Goal: Task Accomplishment & Management: Manage account settings

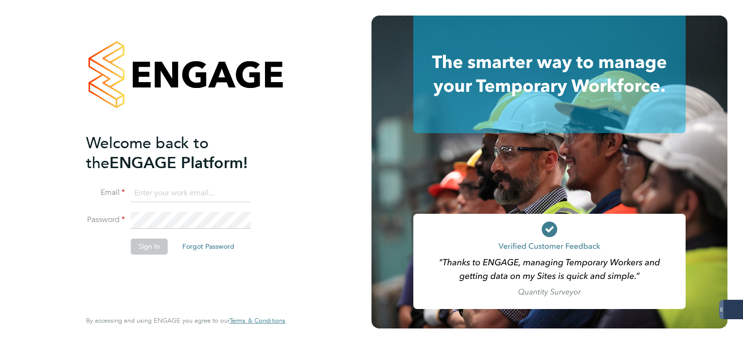
type input "mark.white@servicecare.org.uk"
click at [141, 243] on button "Sign In" at bounding box center [149, 247] width 37 height 16
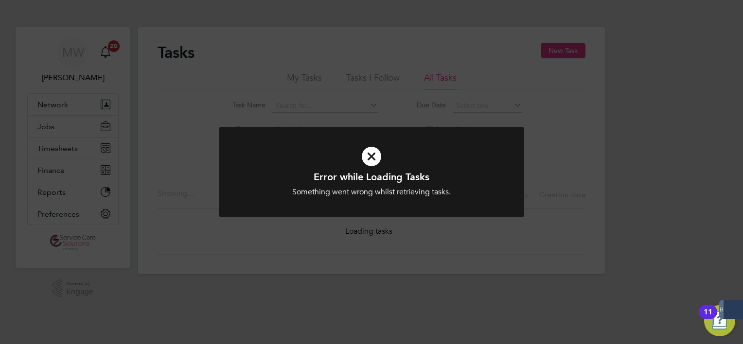
click at [52, 157] on div "Error while Loading Tasks Something went wrong whilst retrieving tasks. Cancel …" at bounding box center [371, 172] width 743 height 344
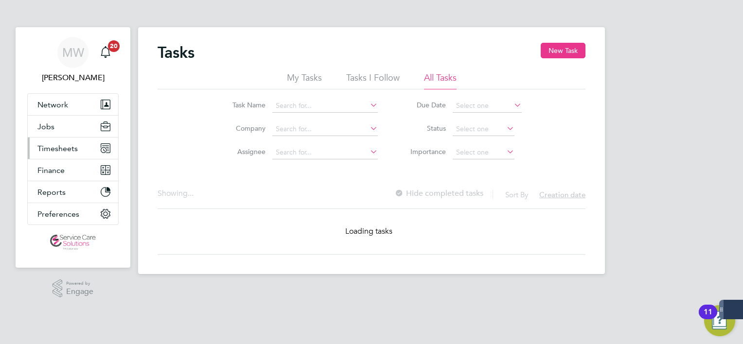
click at [49, 153] on button "Timesheets" at bounding box center [73, 148] width 90 height 21
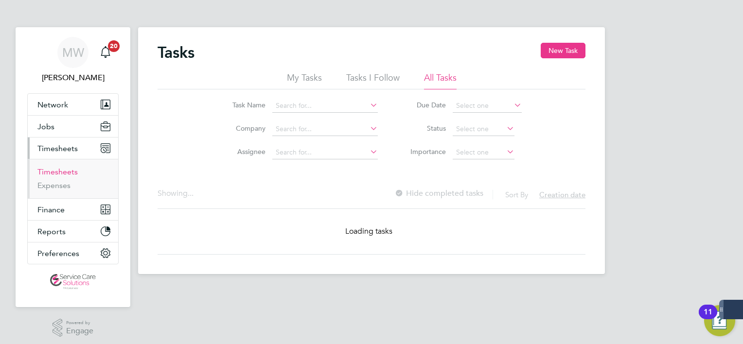
drag, startPoint x: 60, startPoint y: 172, endPoint x: 74, endPoint y: 163, distance: 16.2
click at [60, 172] on link "Timesheets" at bounding box center [57, 171] width 40 height 9
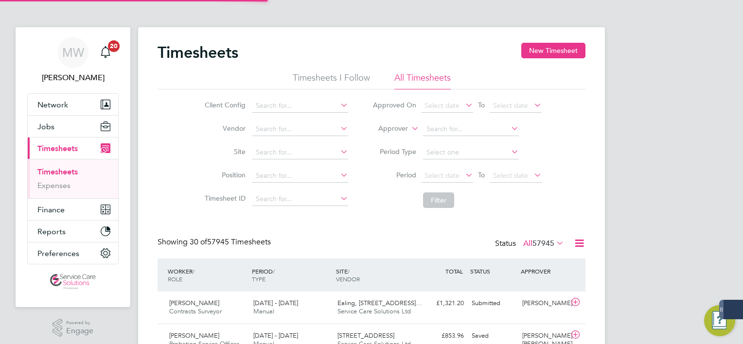
click at [389, 130] on label "Approver" at bounding box center [386, 129] width 44 height 10
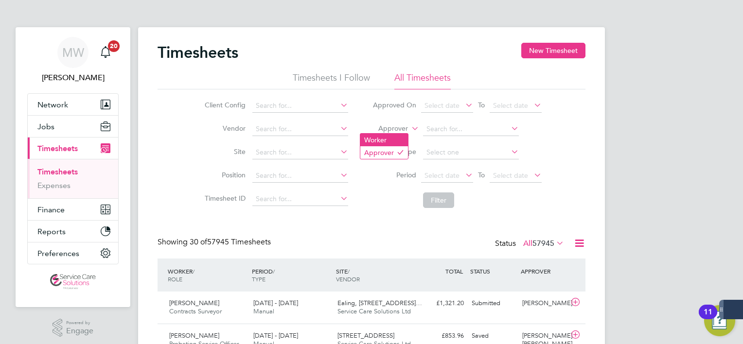
click at [385, 143] on li "Worker" at bounding box center [384, 140] width 48 height 13
click at [455, 131] on input at bounding box center [471, 130] width 96 height 14
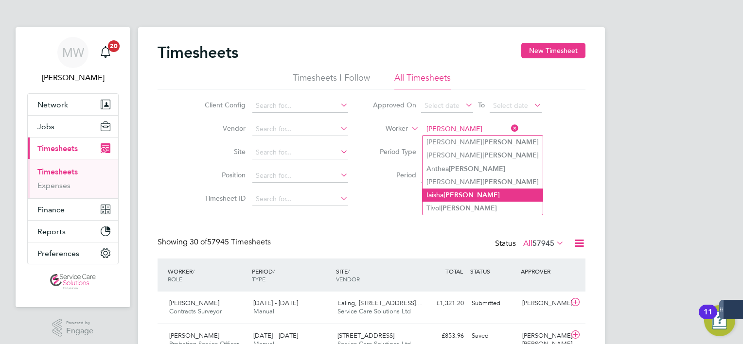
click at [468, 189] on li "Iaisha Allen" at bounding box center [483, 195] width 120 height 13
type input "Iaisha Allen"
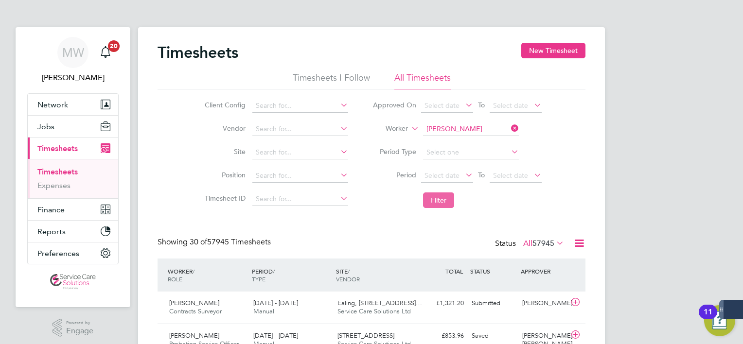
click at [435, 201] on button "Filter" at bounding box center [438, 201] width 31 height 16
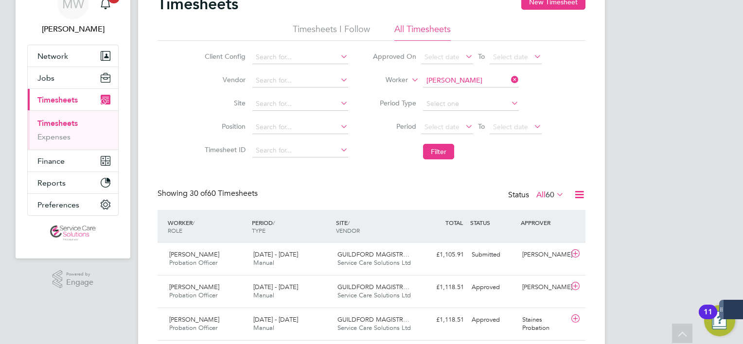
click at [509, 80] on icon at bounding box center [509, 80] width 0 height 14
click at [486, 82] on input at bounding box center [471, 81] width 96 height 14
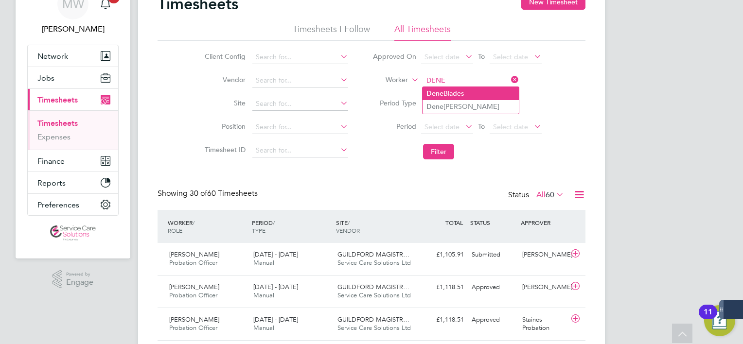
click at [470, 98] on li "Dene Blades" at bounding box center [471, 93] width 96 height 13
type input "Dene Blades"
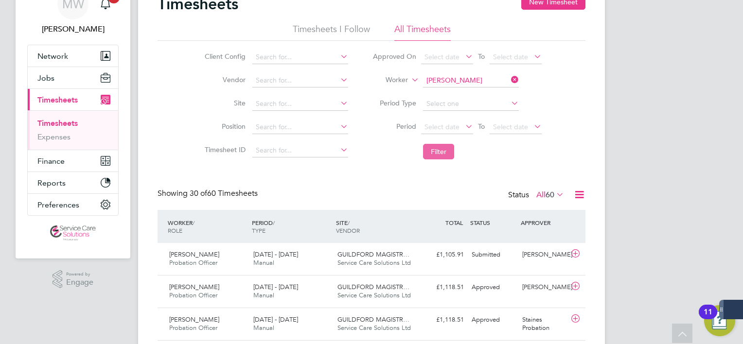
click at [433, 148] on button "Filter" at bounding box center [438, 152] width 31 height 16
click at [379, 267] on div "Croydon Office Service Care Solutions Ltd" at bounding box center [376, 259] width 84 height 24
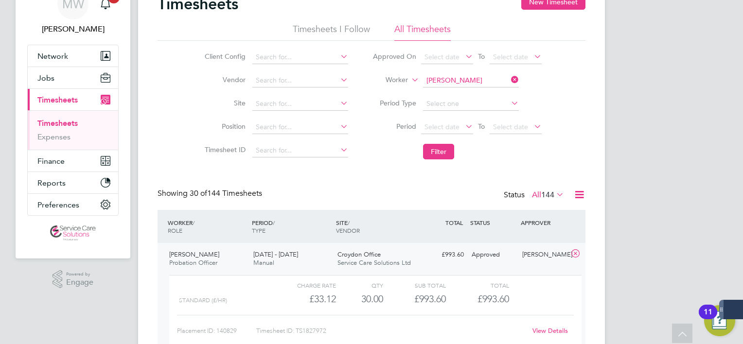
click at [547, 332] on link "View Details" at bounding box center [551, 331] width 36 height 8
click at [509, 80] on icon at bounding box center [509, 80] width 0 height 14
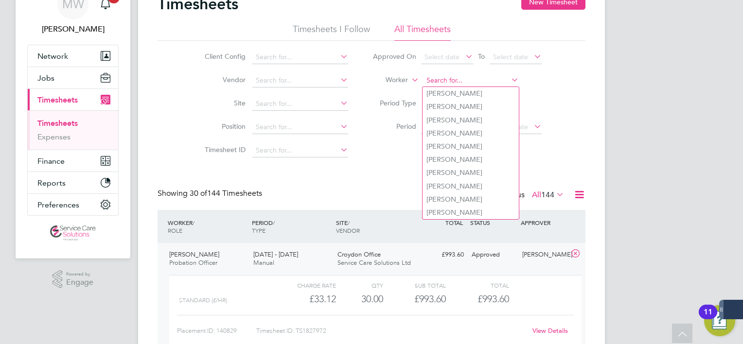
click at [447, 79] on input at bounding box center [471, 81] width 96 height 14
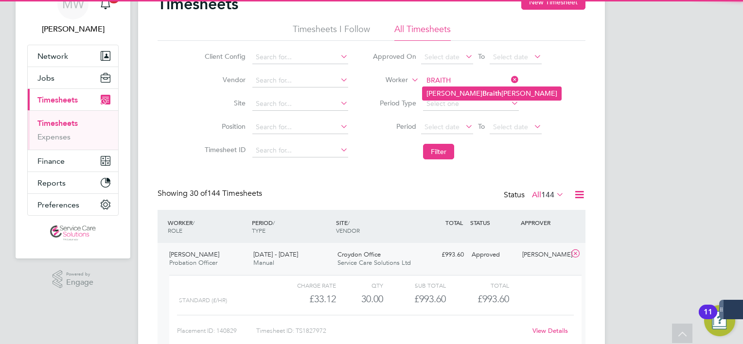
click at [483, 94] on b "Braith" at bounding box center [492, 94] width 19 height 8
type input "Laura Braithwaite"
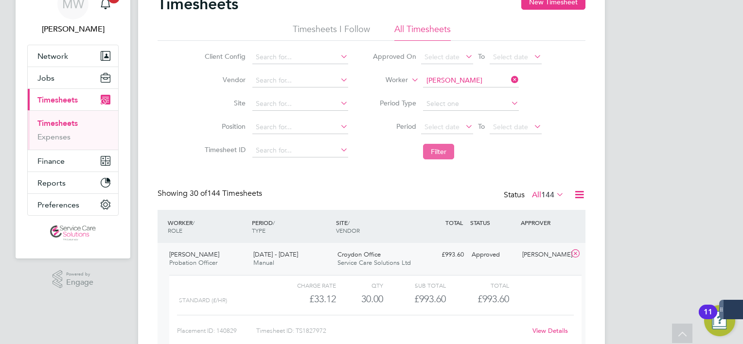
click at [438, 149] on button "Filter" at bounding box center [438, 152] width 31 height 16
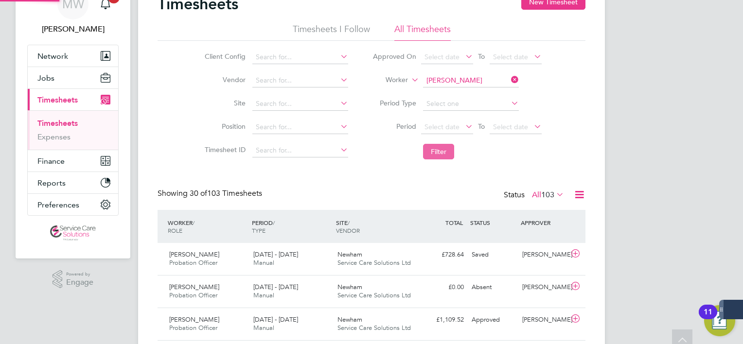
scroll to position [4, 5]
drag, startPoint x: 514, startPoint y: 81, endPoint x: 506, endPoint y: 81, distance: 7.3
click at [509, 81] on icon at bounding box center [509, 80] width 0 height 14
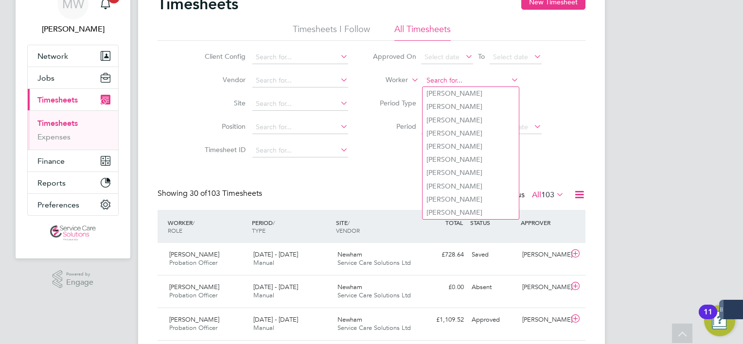
click at [493, 79] on input at bounding box center [471, 81] width 96 height 14
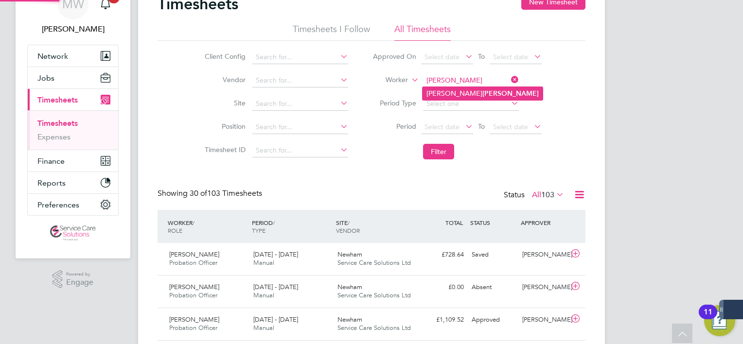
click at [473, 92] on li "Donna Dottin" at bounding box center [483, 93] width 120 height 13
type input "Donna Dottin"
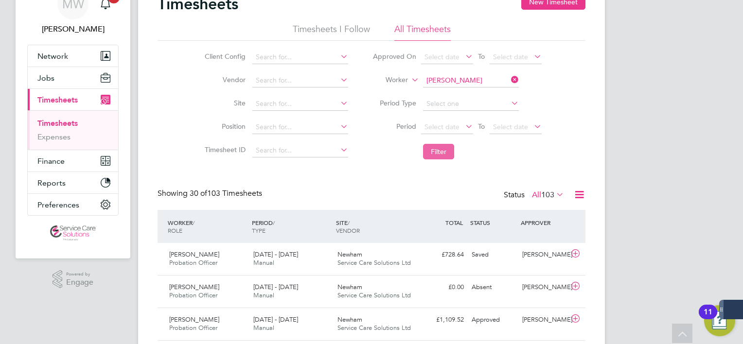
click at [450, 156] on button "Filter" at bounding box center [438, 152] width 31 height 16
click at [509, 80] on icon at bounding box center [509, 80] width 0 height 14
click at [465, 80] on input at bounding box center [471, 81] width 96 height 14
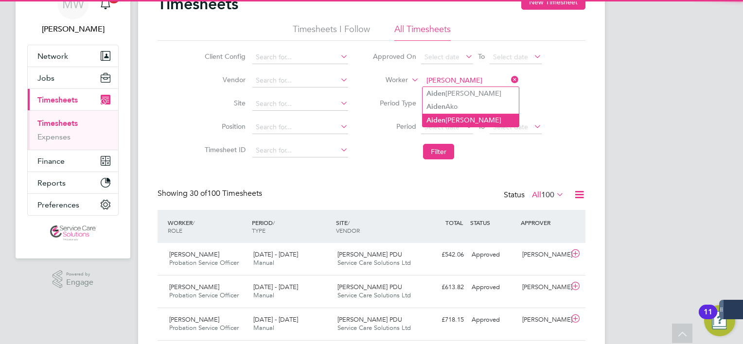
click at [469, 114] on li "Aiden Evans" at bounding box center [471, 120] width 96 height 13
type input "Aiden Evans"
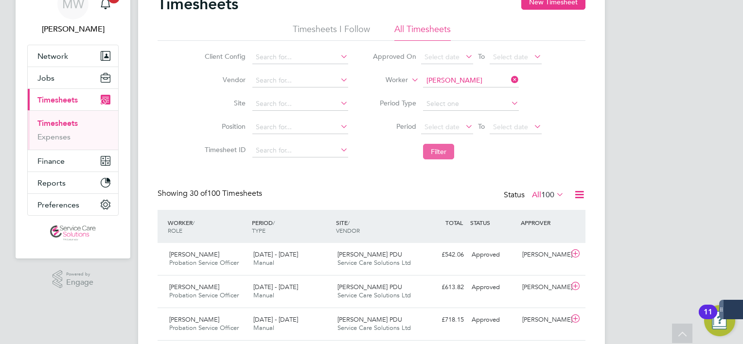
click at [445, 148] on button "Filter" at bounding box center [438, 152] width 31 height 16
click at [509, 79] on icon at bounding box center [509, 80] width 0 height 14
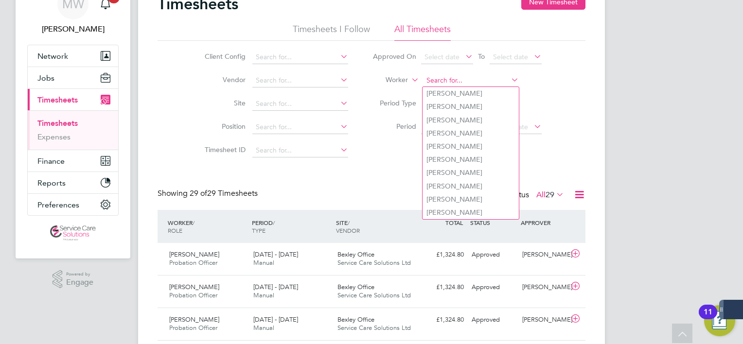
click at [480, 83] on input at bounding box center [471, 81] width 96 height 14
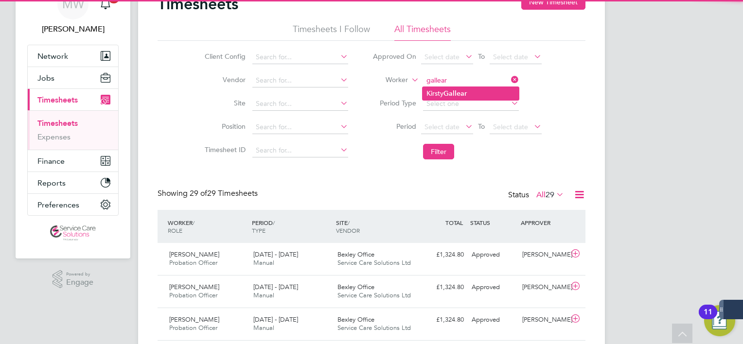
click at [467, 90] on b "Gallear" at bounding box center [455, 94] width 23 height 8
type input "Kirsty Gallear"
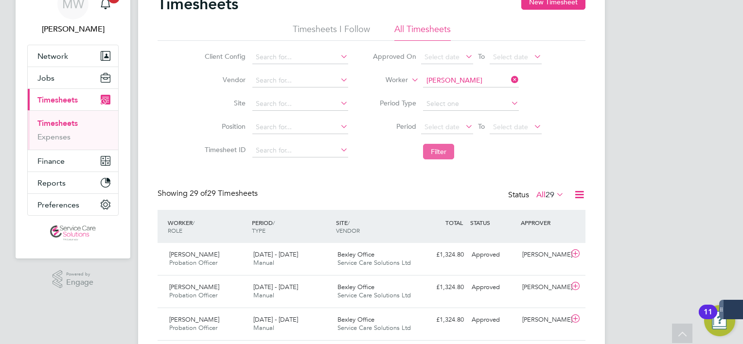
click at [442, 156] on button "Filter" at bounding box center [438, 152] width 31 height 16
click at [509, 80] on icon at bounding box center [509, 80] width 0 height 14
click at [497, 82] on input at bounding box center [471, 81] width 96 height 14
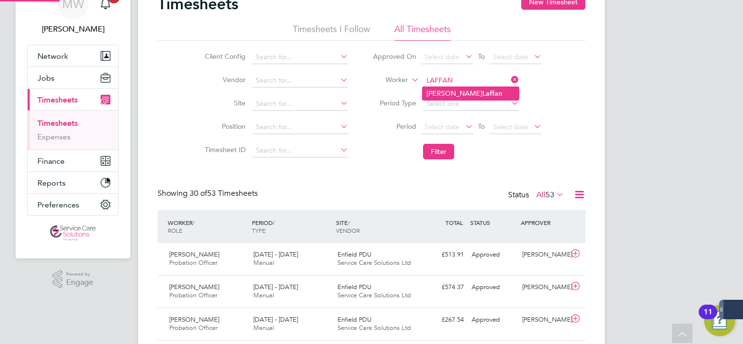
click at [470, 98] on li "Kim Laffan" at bounding box center [471, 93] width 96 height 13
type input "Kim Laffan"
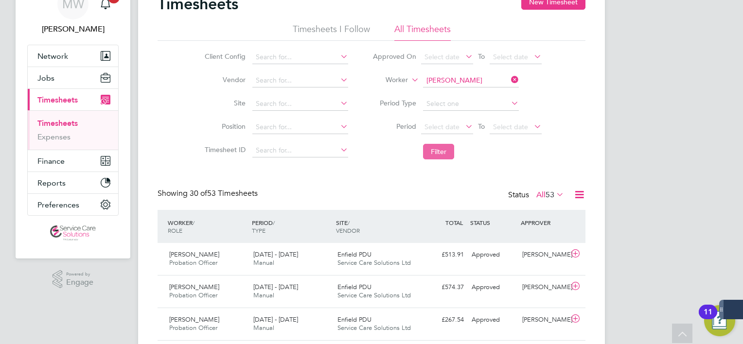
click at [443, 148] on button "Filter" at bounding box center [438, 152] width 31 height 16
click at [509, 81] on icon at bounding box center [509, 80] width 0 height 14
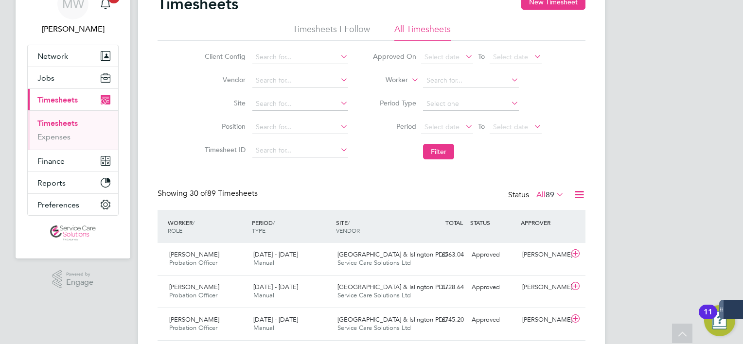
click at [484, 70] on li "Worker" at bounding box center [457, 80] width 194 height 23
click at [475, 89] on li "Worker" at bounding box center [457, 80] width 194 height 23
click at [473, 85] on input at bounding box center [471, 81] width 96 height 14
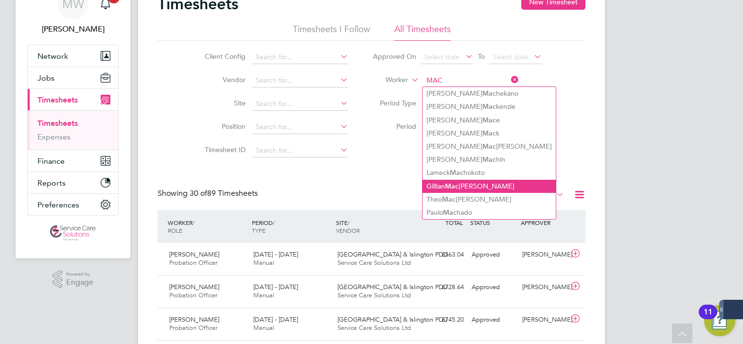
click at [479, 184] on li "Gillian Mac donald" at bounding box center [489, 186] width 133 height 13
type input "Gillian Macdonald"
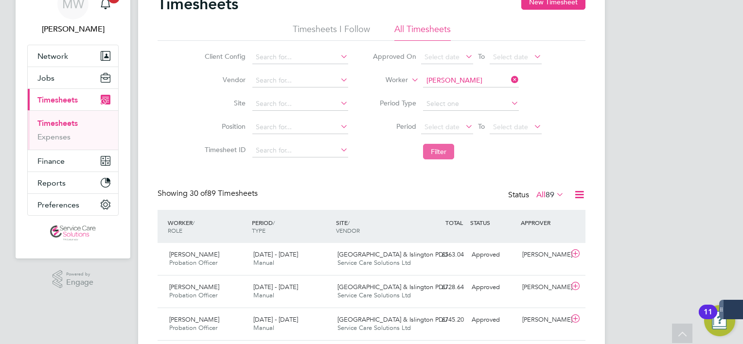
click at [440, 144] on button "Filter" at bounding box center [438, 152] width 31 height 16
click at [509, 79] on icon at bounding box center [509, 80] width 0 height 14
click at [483, 83] on input at bounding box center [471, 81] width 96 height 14
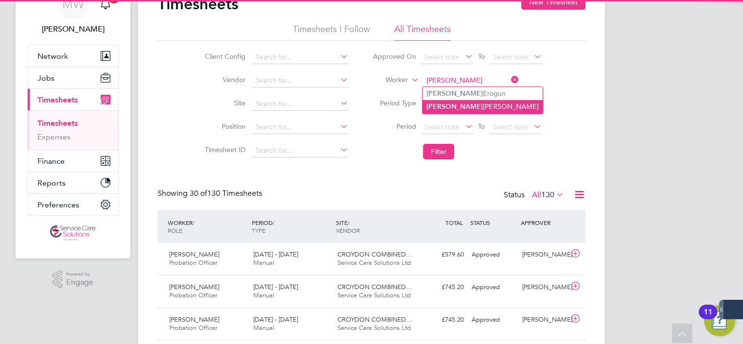
click at [472, 103] on li "Joel Nunez Martinez" at bounding box center [483, 106] width 120 height 13
type input "Joel Nunez Martinez"
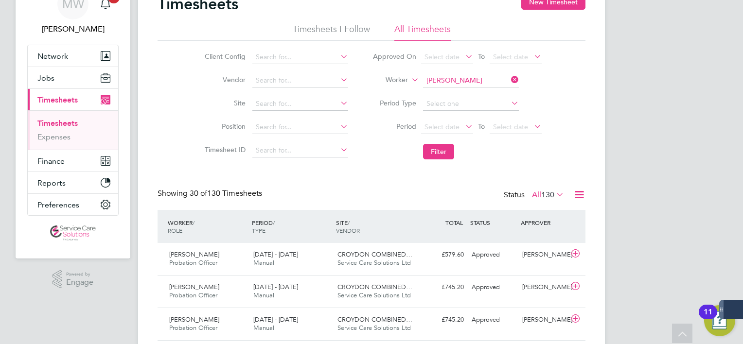
click at [421, 158] on li "Filter" at bounding box center [457, 151] width 194 height 25
click at [444, 153] on button "Filter" at bounding box center [438, 152] width 31 height 16
click at [398, 261] on span "Service Care Solutions Ltd" at bounding box center [374, 263] width 73 height 8
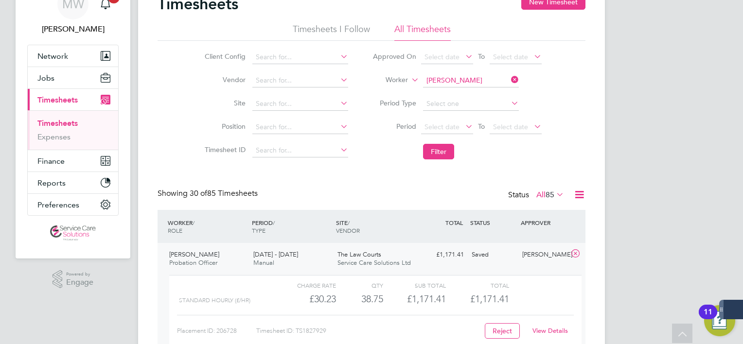
click at [398, 261] on span "Service Care Solutions Ltd" at bounding box center [374, 263] width 73 height 8
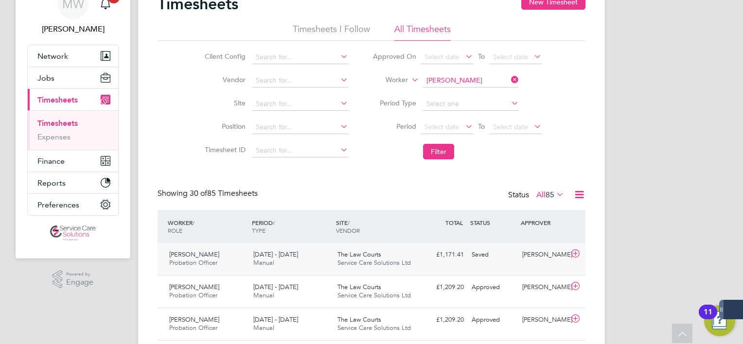
click at [334, 254] on div "The Law Courts Service Care Solutions Ltd" at bounding box center [376, 259] width 84 height 24
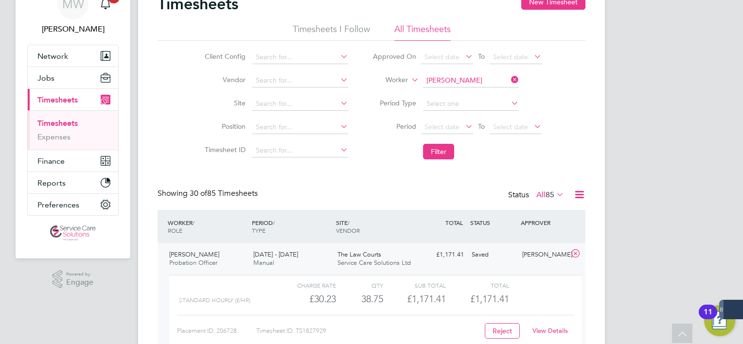
click at [559, 328] on link "View Details" at bounding box center [551, 331] width 36 height 8
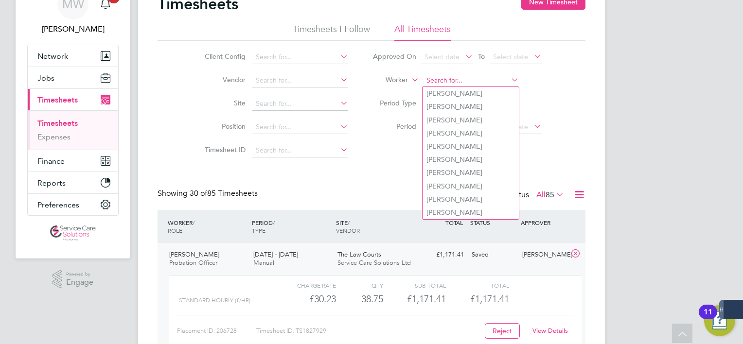
click at [505, 80] on input at bounding box center [471, 81] width 96 height 14
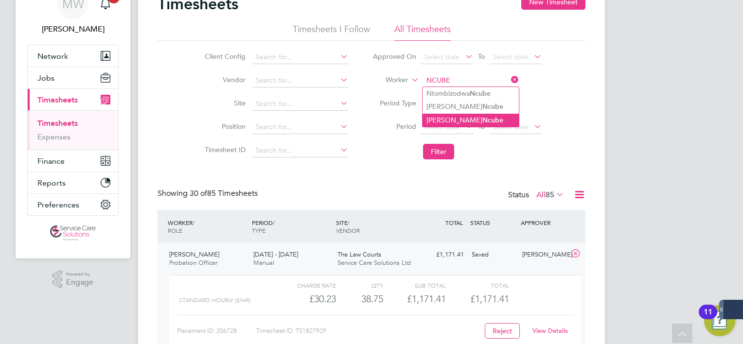
click at [455, 115] on li "Emmanuel Ncube" at bounding box center [471, 120] width 96 height 13
type input "[PERSON_NAME]"
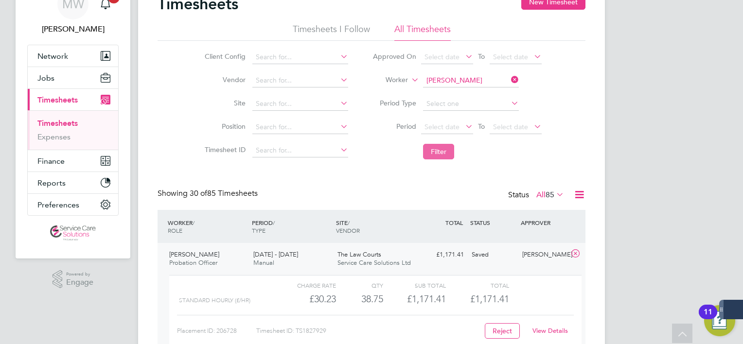
click at [439, 158] on button "Filter" at bounding box center [438, 152] width 31 height 16
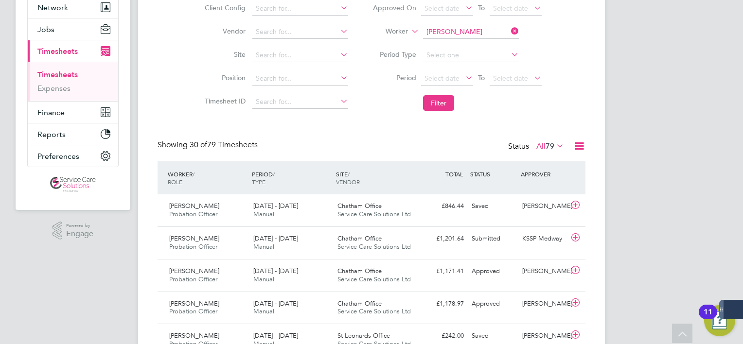
click at [509, 29] on icon at bounding box center [509, 31] width 0 height 14
click at [483, 31] on input at bounding box center [471, 32] width 96 height 14
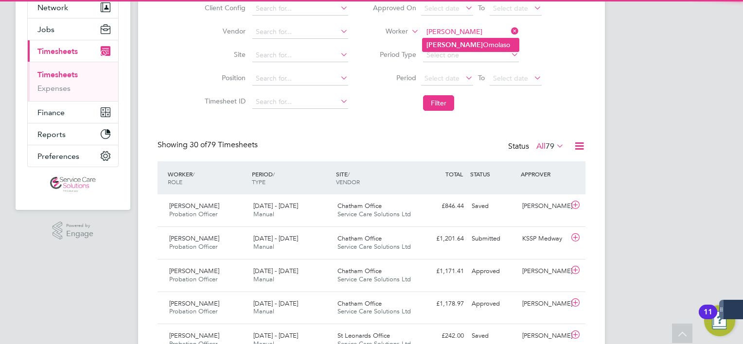
click at [479, 43] on li "Olusola Omolaso" at bounding box center [471, 44] width 96 height 13
type input "Olusola Omolaso"
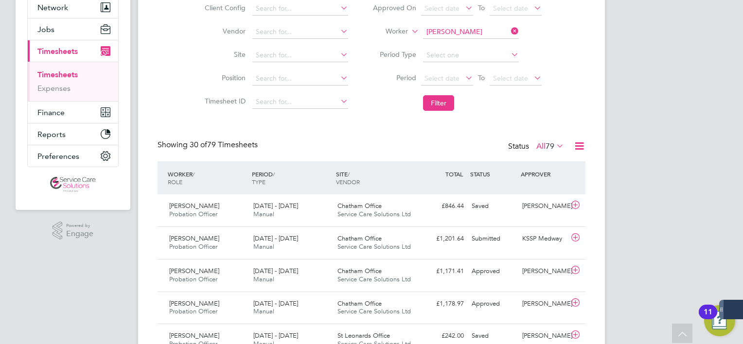
click at [463, 90] on li "Filter" at bounding box center [457, 102] width 194 height 25
click at [449, 103] on button "Filter" at bounding box center [438, 103] width 31 height 16
click at [509, 31] on icon at bounding box center [509, 31] width 0 height 14
click at [462, 33] on input at bounding box center [471, 32] width 96 height 14
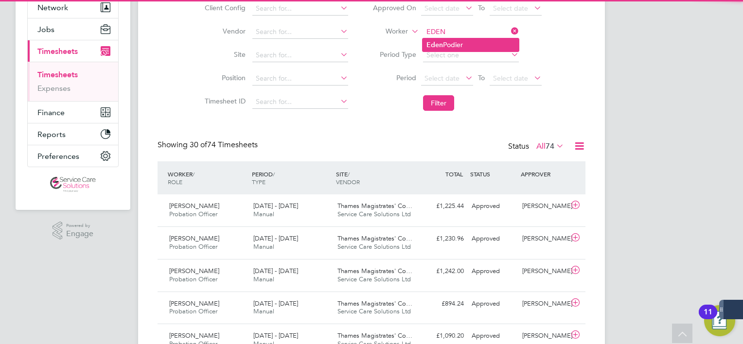
click at [462, 40] on li "Eden Podier" at bounding box center [471, 44] width 96 height 13
type input "Eden Podier"
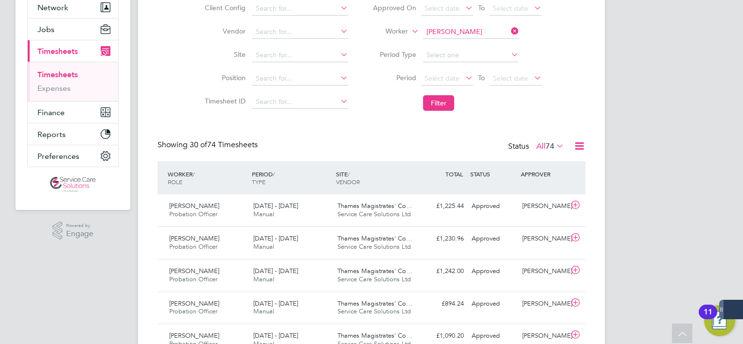
click at [445, 111] on li "Filter" at bounding box center [457, 102] width 194 height 25
click at [443, 97] on button "Filter" at bounding box center [438, 103] width 31 height 16
click at [419, 215] on div "Eden Podier Probation Service Officer 22 - 28 Sep 2025 22 - 28 Sep 2025 Manual …" at bounding box center [372, 211] width 428 height 32
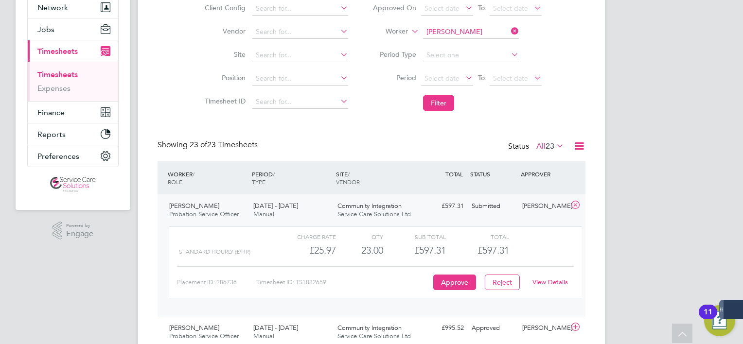
click at [546, 290] on div "View Details" at bounding box center [550, 283] width 48 height 16
click at [538, 287] on link "View Details" at bounding box center [551, 282] width 36 height 8
click at [509, 30] on icon at bounding box center [509, 31] width 0 height 14
click at [474, 25] on li "Worker" at bounding box center [457, 31] width 194 height 23
click at [456, 33] on input at bounding box center [471, 32] width 96 height 14
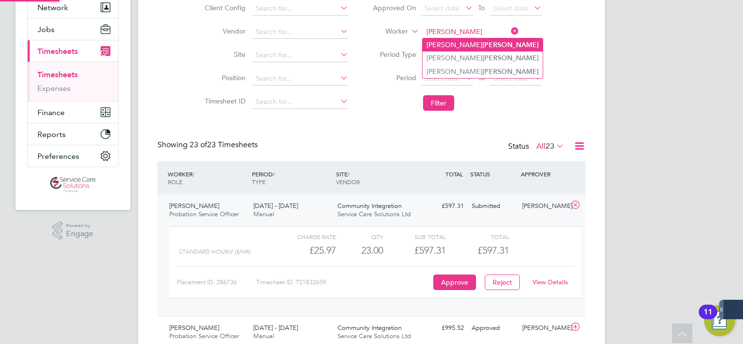
click at [467, 49] on li "Holly Richardson" at bounding box center [483, 44] width 120 height 13
type input "Holly Richardson"
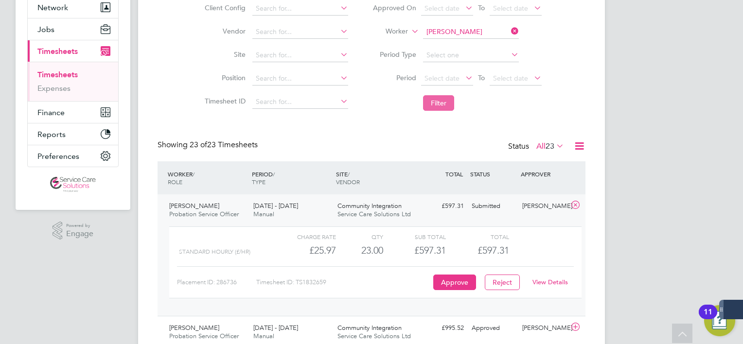
click at [449, 107] on button "Filter" at bounding box center [438, 103] width 31 height 16
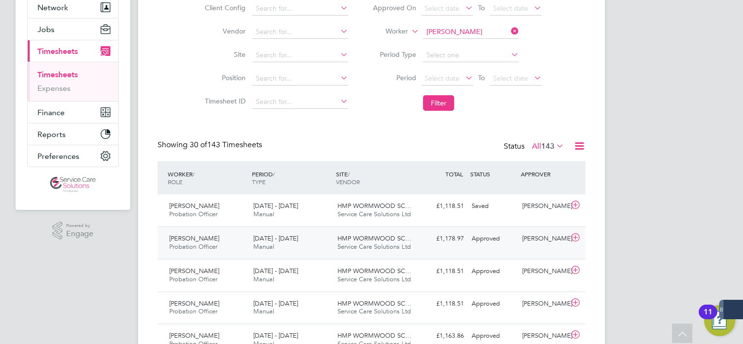
click at [359, 247] on span "Service Care Solutions Ltd" at bounding box center [374, 247] width 73 height 8
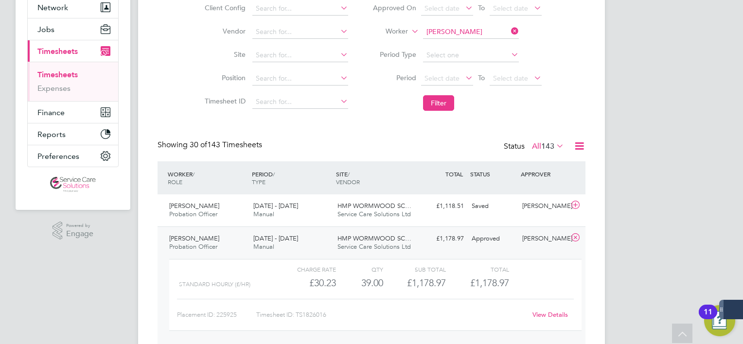
click at [546, 315] on link "View Details" at bounding box center [551, 315] width 36 height 8
click at [509, 29] on icon at bounding box center [509, 31] width 0 height 14
click at [494, 36] on input at bounding box center [471, 32] width 96 height 14
click at [484, 44] on b "Senyah" at bounding box center [494, 45] width 23 height 8
type input "Christopher Senyah"
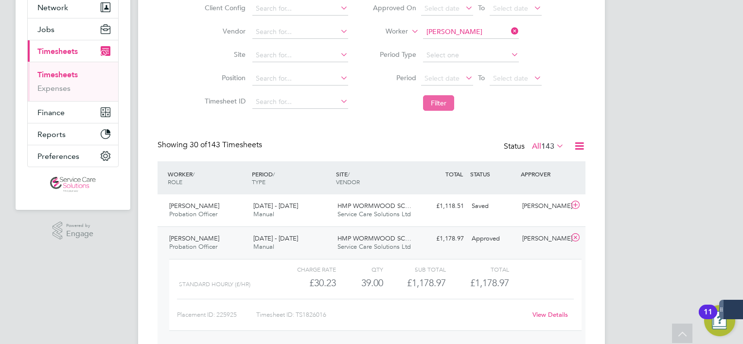
click at [452, 104] on button "Filter" at bounding box center [438, 103] width 31 height 16
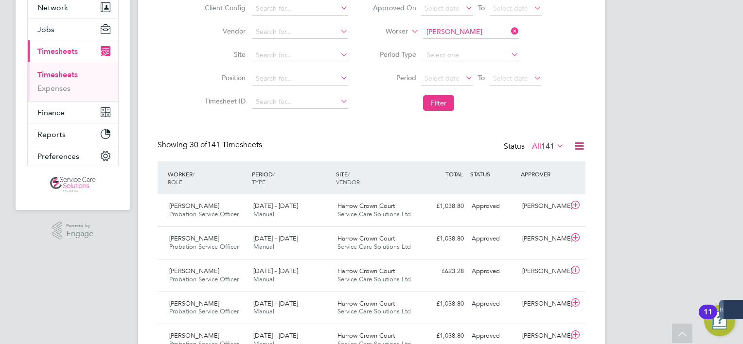
click at [509, 34] on icon at bounding box center [509, 31] width 0 height 14
click at [466, 35] on input at bounding box center [471, 32] width 96 height 14
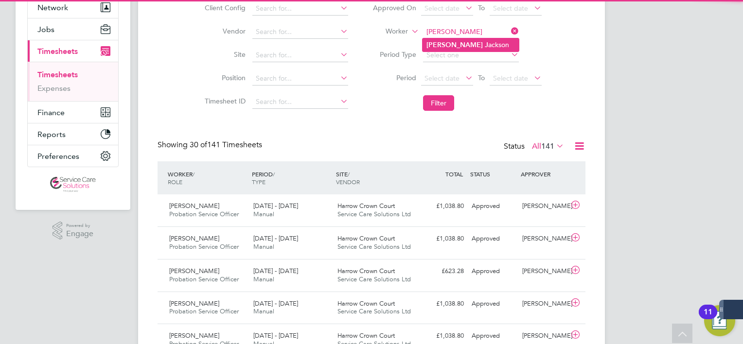
click at [467, 46] on li "Gary J ackson" at bounding box center [471, 44] width 96 height 13
type input "Gary Jackson"
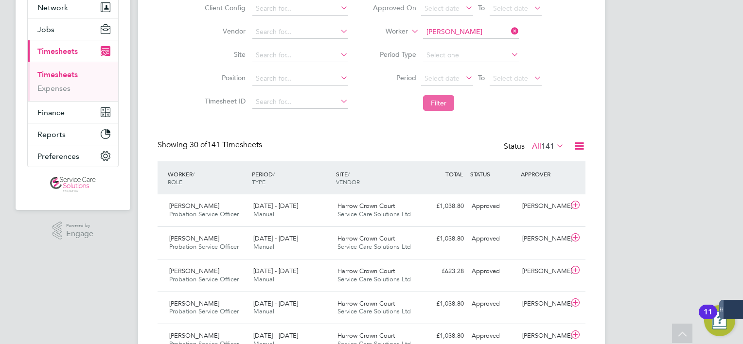
click at [445, 101] on button "Filter" at bounding box center [438, 103] width 31 height 16
click at [425, 210] on div "£973.88 Approved" at bounding box center [442, 206] width 51 height 16
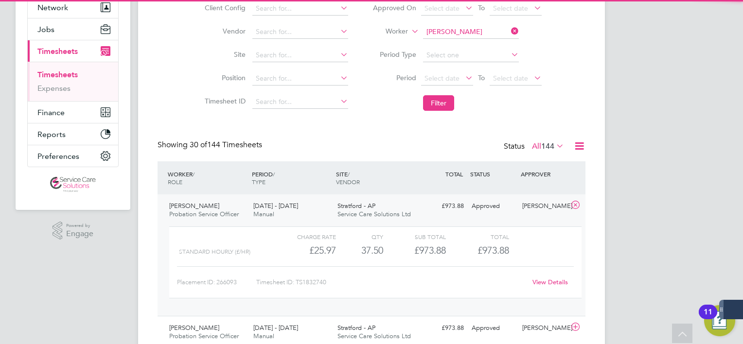
click at [542, 282] on link "View Details" at bounding box center [551, 282] width 36 height 8
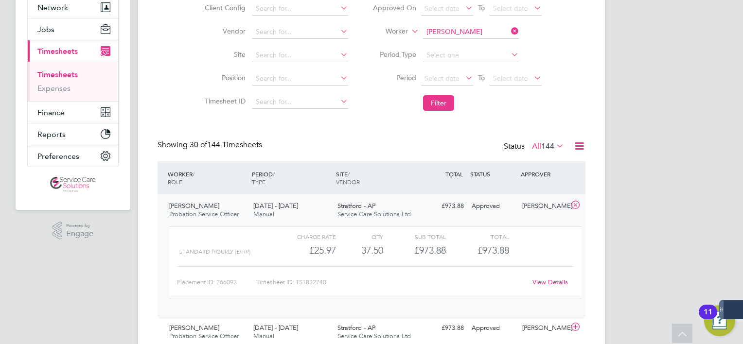
click at [516, 39] on li "Worker Gary Jackson" at bounding box center [457, 31] width 194 height 23
click at [509, 32] on icon at bounding box center [509, 31] width 0 height 14
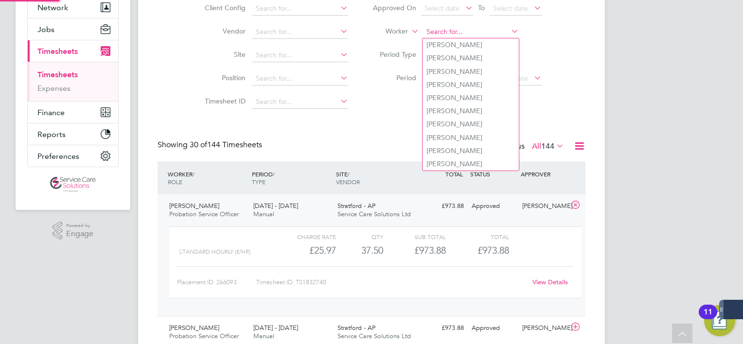
click at [500, 32] on input at bounding box center [471, 32] width 96 height 14
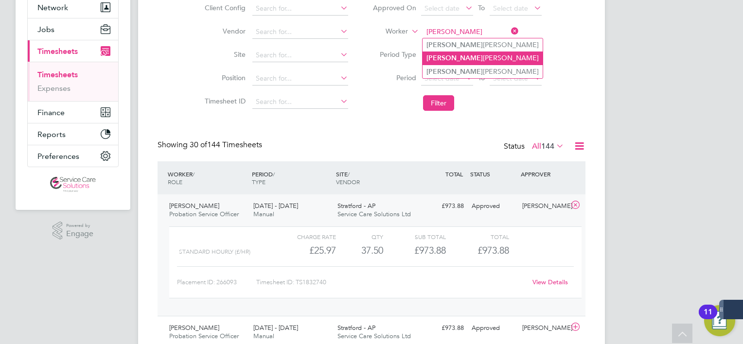
click at [490, 55] on li "Valerie Phillips" at bounding box center [483, 58] width 120 height 13
type input "Valerie Phillips"
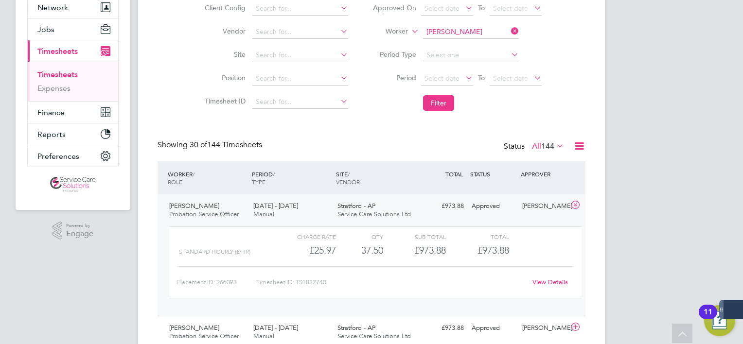
click at [457, 100] on li "Filter" at bounding box center [457, 102] width 194 height 25
click at [445, 100] on button "Filter" at bounding box center [438, 103] width 31 height 16
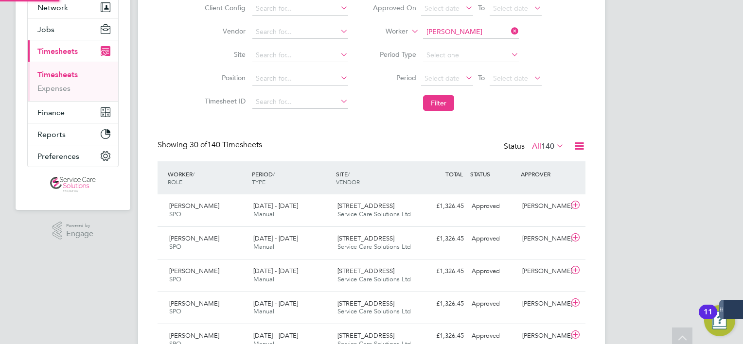
scroll to position [4, 5]
click at [513, 36] on input at bounding box center [471, 32] width 96 height 14
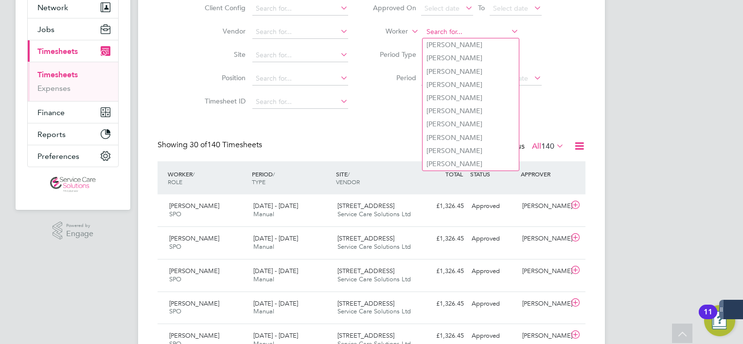
click at [491, 34] on input at bounding box center [471, 32] width 96 height 14
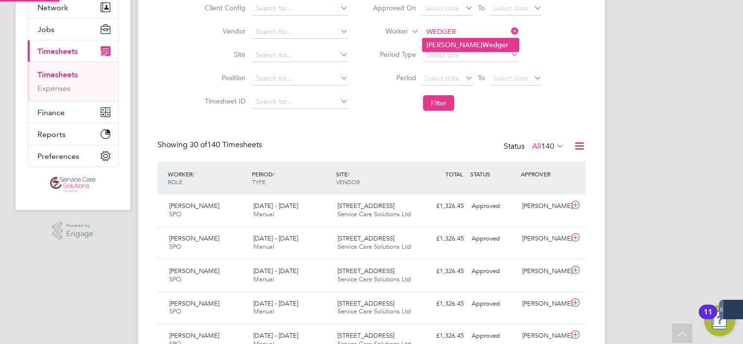
click at [483, 41] on li "Jon Wedger" at bounding box center [471, 44] width 96 height 13
type input "Jon Wedger"
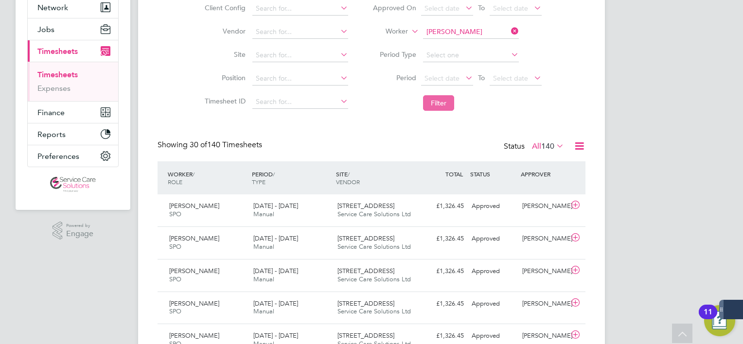
click at [447, 95] on button "Filter" at bounding box center [438, 103] width 31 height 16
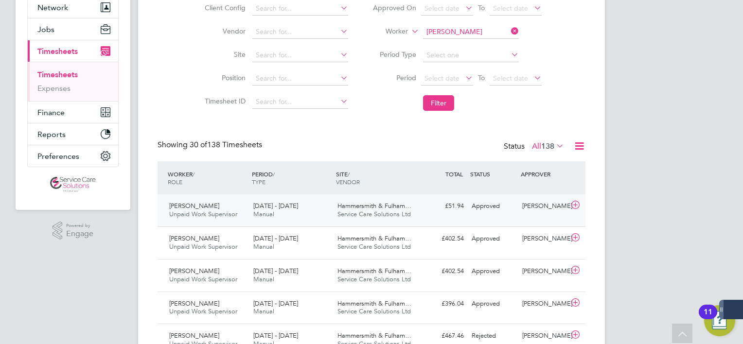
click at [356, 209] on span "Hammersmith & Fulham…" at bounding box center [375, 206] width 74 height 8
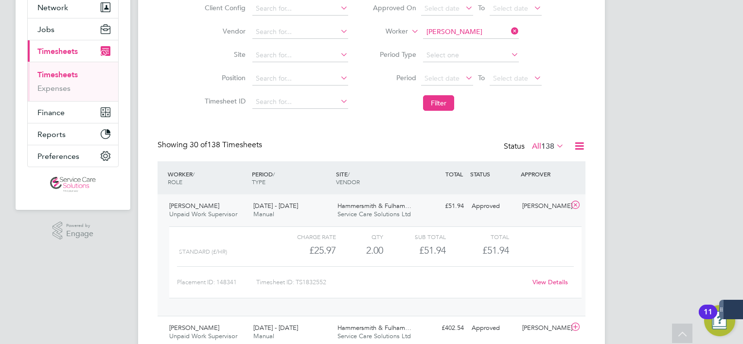
click at [562, 284] on link "View Details" at bounding box center [551, 282] width 36 height 8
click at [509, 26] on icon at bounding box center [509, 31] width 0 height 14
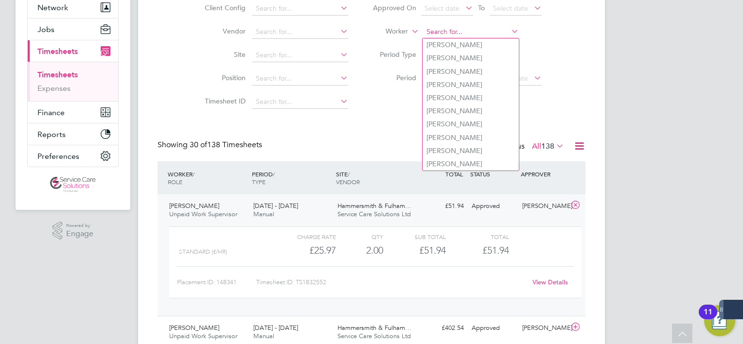
click at [471, 34] on input at bounding box center [471, 32] width 96 height 14
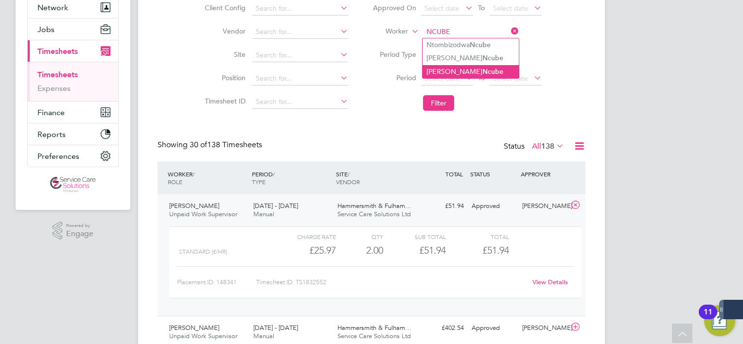
click at [483, 70] on b "Ncube" at bounding box center [493, 72] width 21 height 8
type input "[PERSON_NAME]"
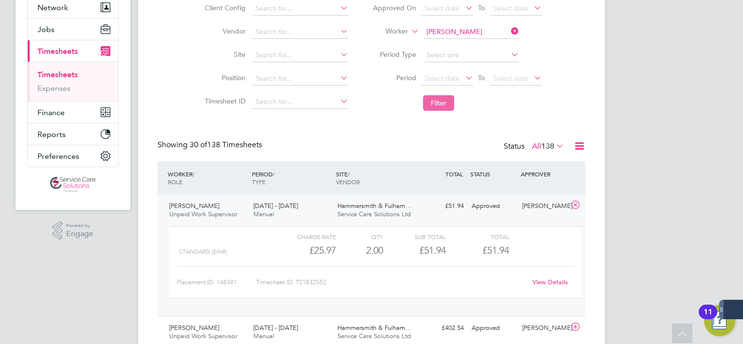
click at [448, 105] on button "Filter" at bounding box center [438, 103] width 31 height 16
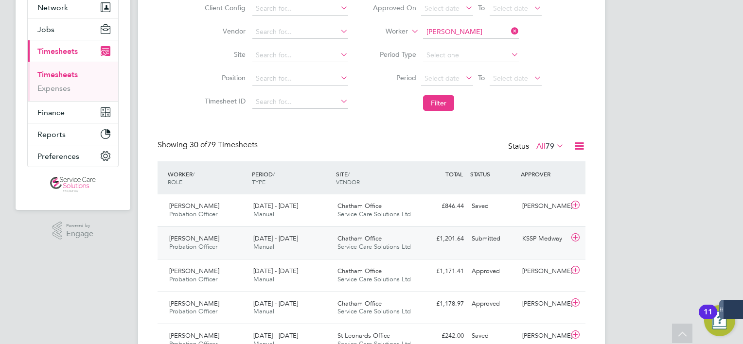
click at [356, 236] on span "Chatham Office" at bounding box center [360, 238] width 44 height 8
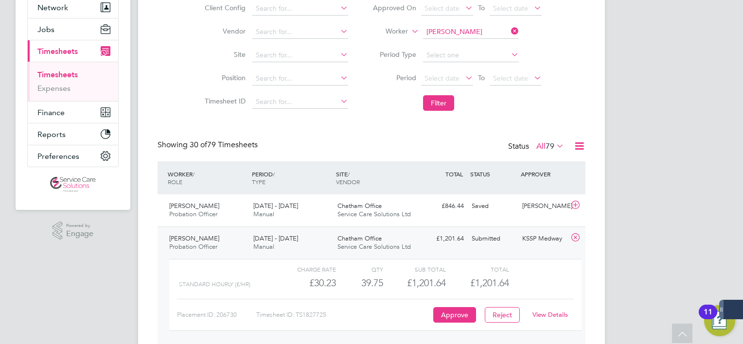
click at [562, 314] on link "View Details" at bounding box center [551, 315] width 36 height 8
click at [215, 241] on span "[PERSON_NAME]" at bounding box center [194, 238] width 50 height 8
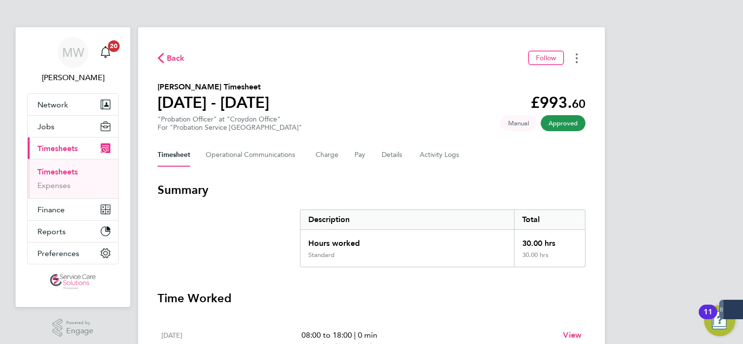
click at [577, 58] on circle "Timesheets Menu" at bounding box center [577, 58] width 2 height 2
click at [535, 76] on link "Download timesheet" at bounding box center [527, 79] width 117 height 19
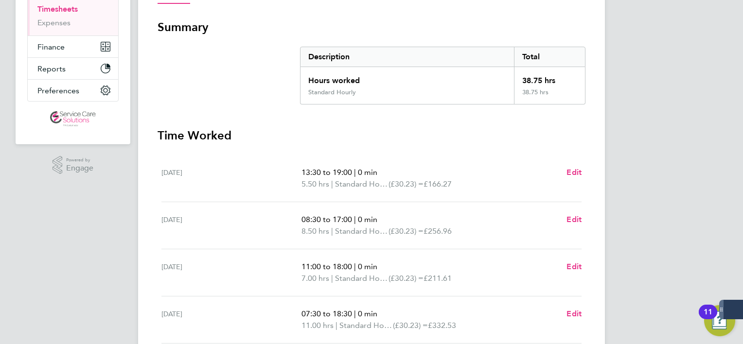
scroll to position [146, 0]
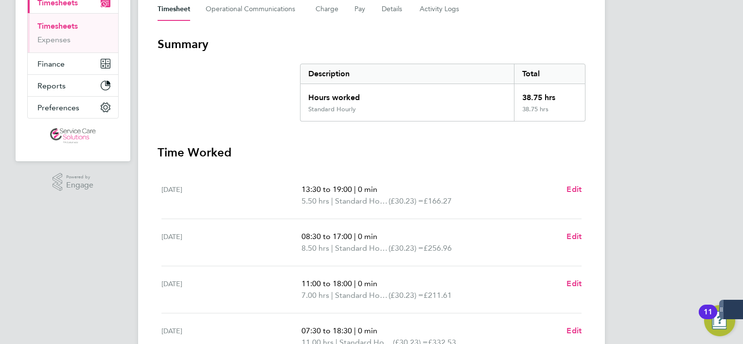
drag, startPoint x: 556, startPoint y: 101, endPoint x: 527, endPoint y: 101, distance: 28.2
click at [527, 101] on div "38.75 hrs" at bounding box center [549, 94] width 71 height 21
drag, startPoint x: 527, startPoint y: 101, endPoint x: 492, endPoint y: 121, distance: 40.1
click at [493, 120] on div "Standard Hourly" at bounding box center [408, 114] width 214 height 16
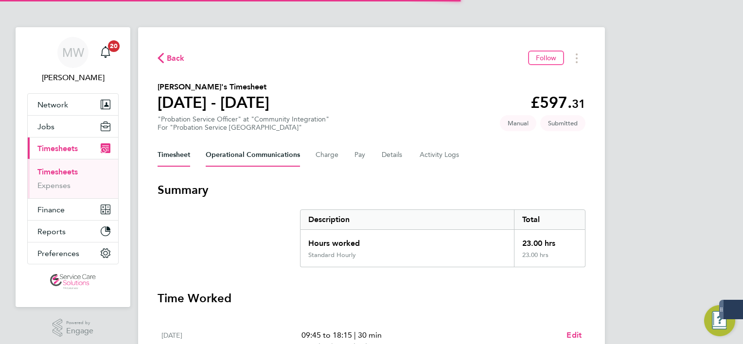
click at [235, 161] on Communications-tab "Operational Communications" at bounding box center [253, 155] width 94 height 23
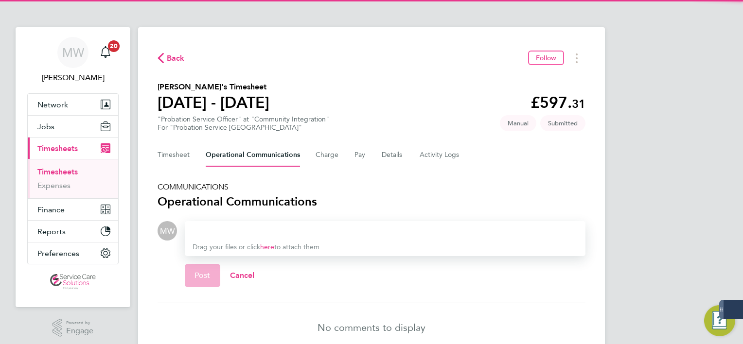
click at [244, 226] on div at bounding box center [385, 231] width 385 height 12
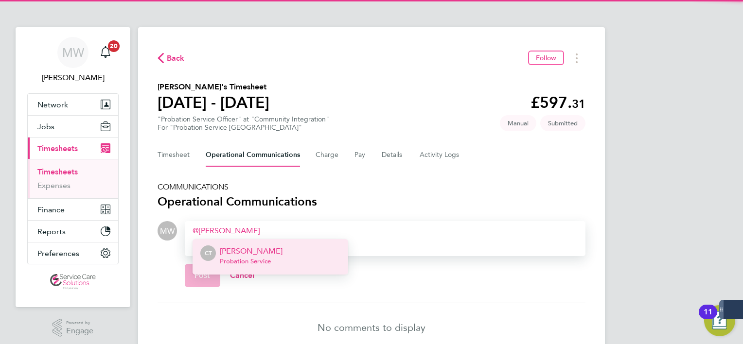
click at [257, 249] on p "Cleopatra Thomas-Richards" at bounding box center [251, 252] width 63 height 12
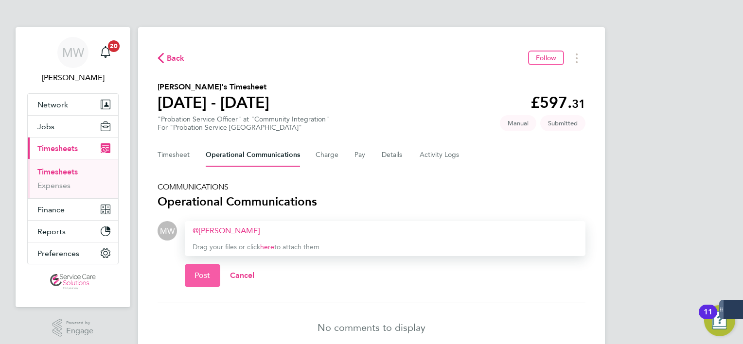
click at [208, 275] on span "Post" at bounding box center [203, 276] width 16 height 10
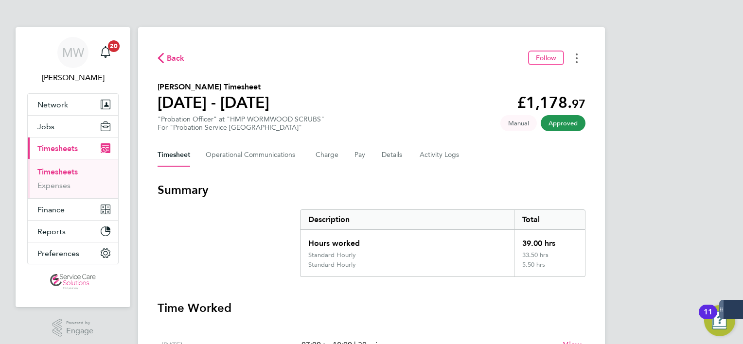
click at [580, 64] on button "Timesheets Menu" at bounding box center [577, 58] width 18 height 15
click at [546, 72] on link "Download timesheet" at bounding box center [527, 79] width 117 height 19
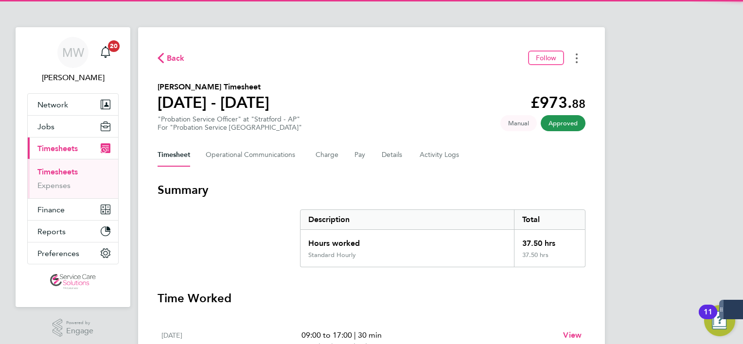
click at [577, 62] on icon "Timesheets Menu" at bounding box center [577, 59] width 2 height 10
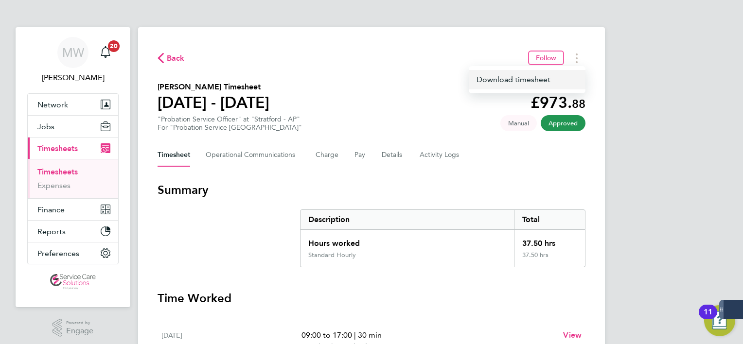
click at [546, 77] on link "Download timesheet" at bounding box center [527, 79] width 117 height 19
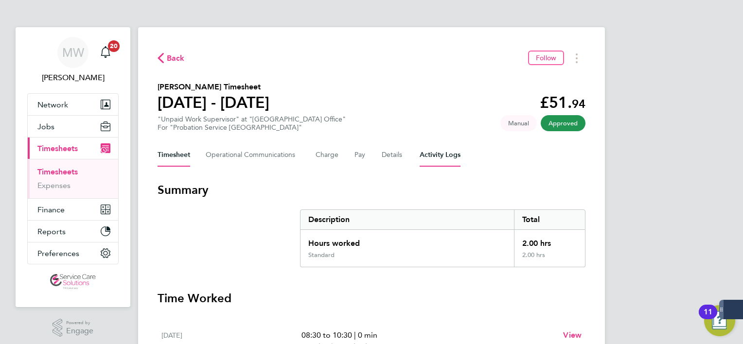
click at [442, 161] on Logs-tab "Activity Logs" at bounding box center [440, 155] width 41 height 23
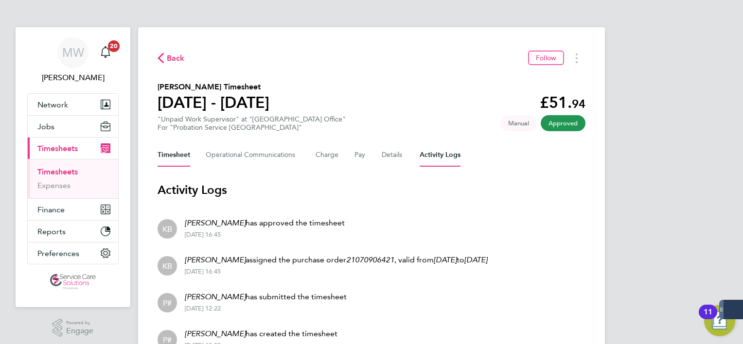
click at [188, 165] on button "Timesheet" at bounding box center [174, 155] width 33 height 23
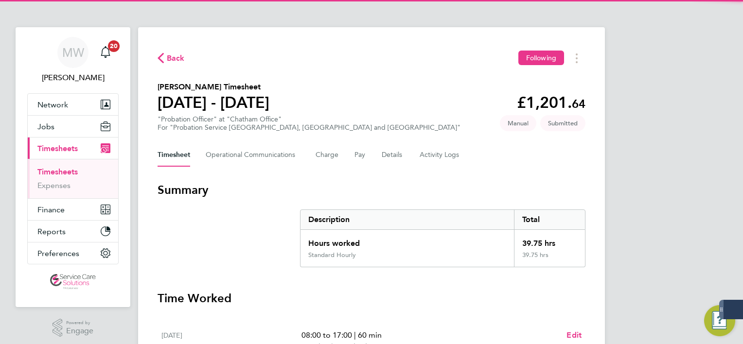
click at [406, 159] on div "Timesheet Operational Communications Charge Pay Details Activity Logs" at bounding box center [372, 155] width 428 height 23
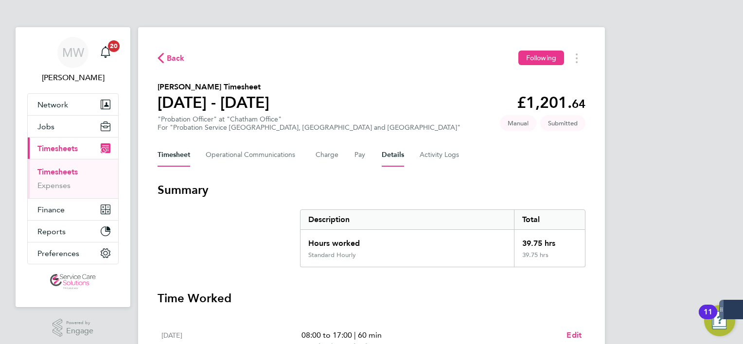
click at [399, 160] on button "Details" at bounding box center [393, 155] width 22 height 23
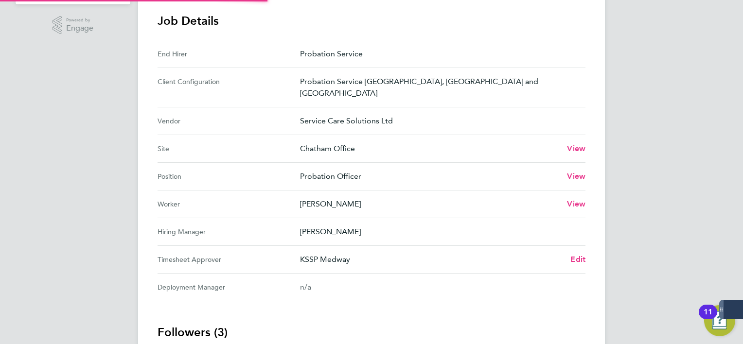
scroll to position [438, 0]
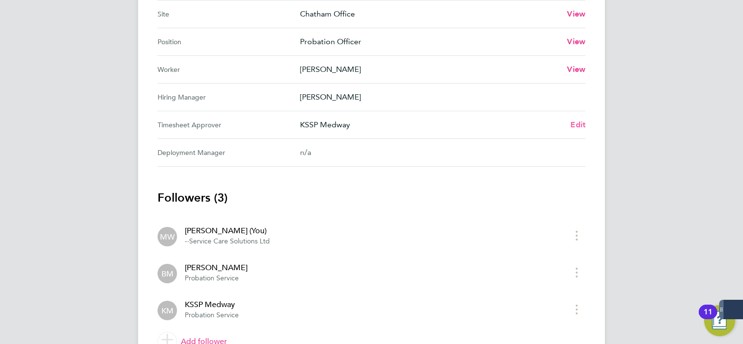
click at [580, 120] on span "Edit" at bounding box center [578, 124] width 15 height 9
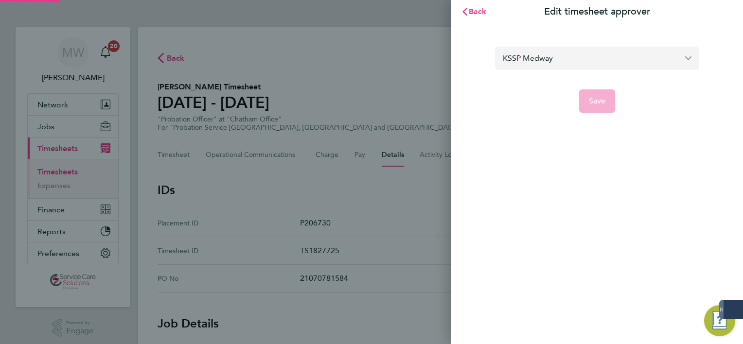
click at [520, 49] on input "KSSP Medway" at bounding box center [597, 58] width 204 height 23
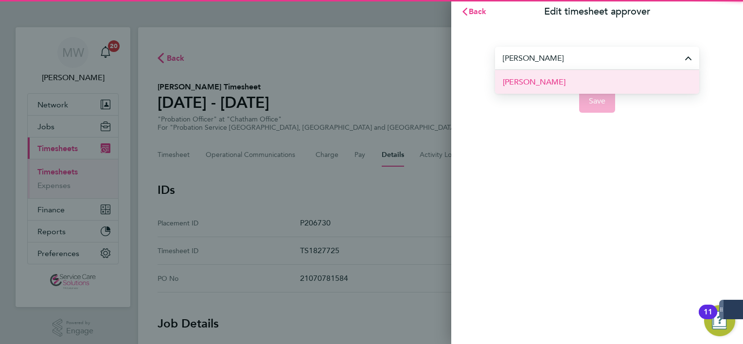
click at [539, 76] on span "[PERSON_NAME]" at bounding box center [534, 82] width 63 height 12
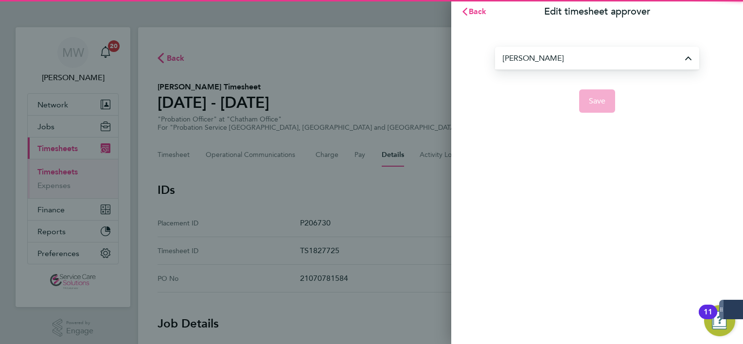
type input "[PERSON_NAME]"
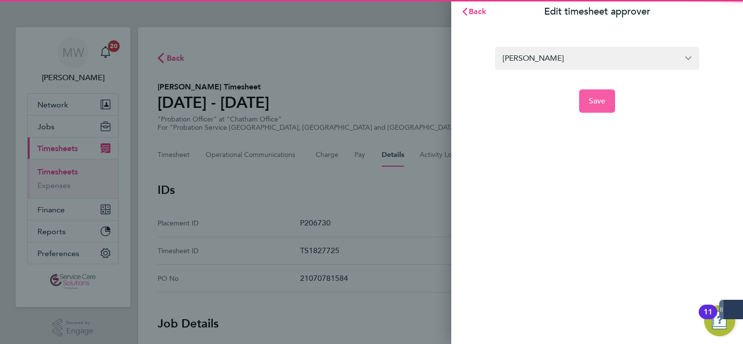
click at [580, 104] on button "Save" at bounding box center [597, 101] width 36 height 23
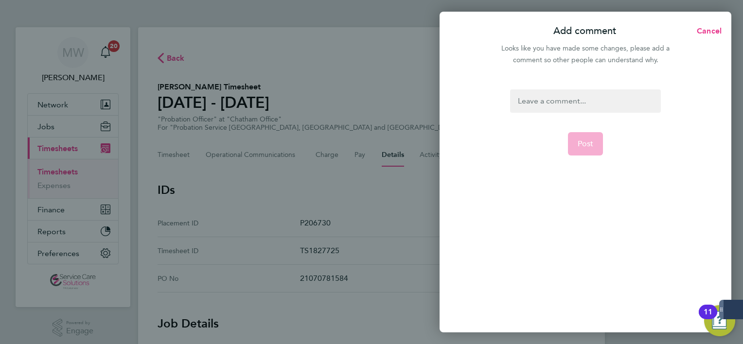
click at [580, 101] on div at bounding box center [585, 101] width 150 height 23
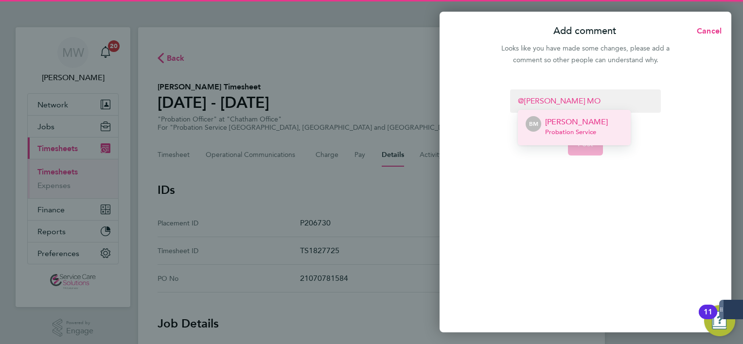
click at [574, 113] on li "BM [PERSON_NAME] Probation Service" at bounding box center [574, 128] width 113 height 36
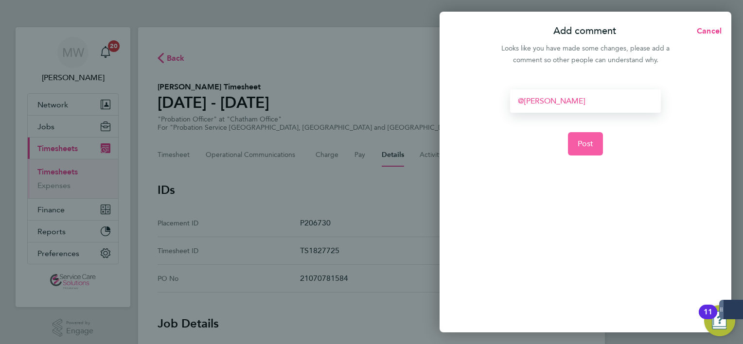
click at [586, 152] on button "Post" at bounding box center [586, 143] width 36 height 23
